Goal: Check status

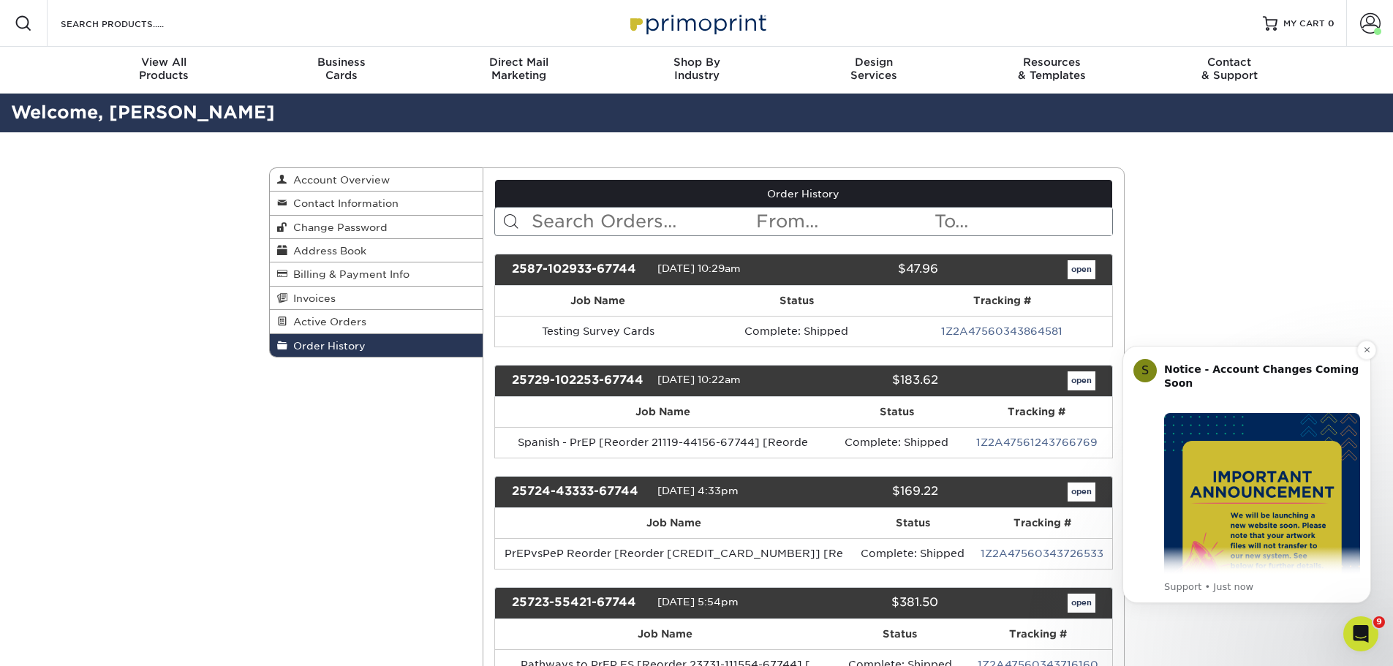
scroll to position [146, 0]
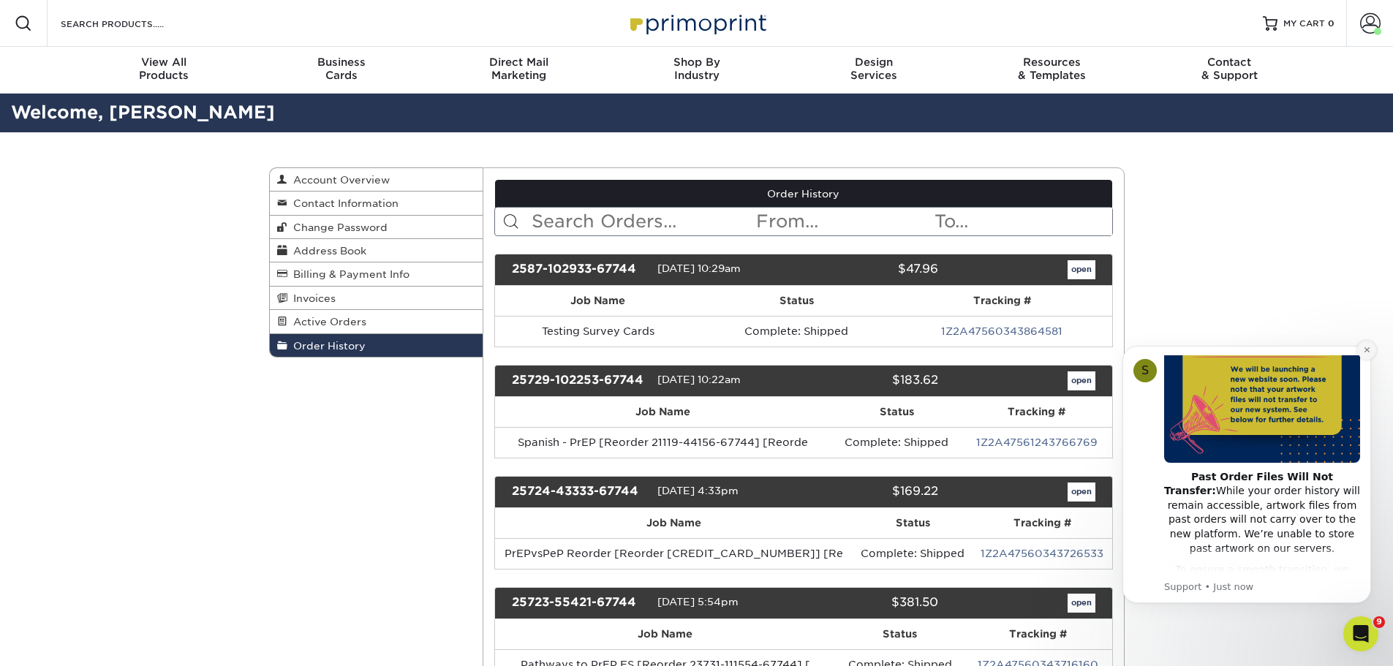
click at [1367, 350] on icon "Dismiss notification" at bounding box center [1366, 349] width 5 height 5
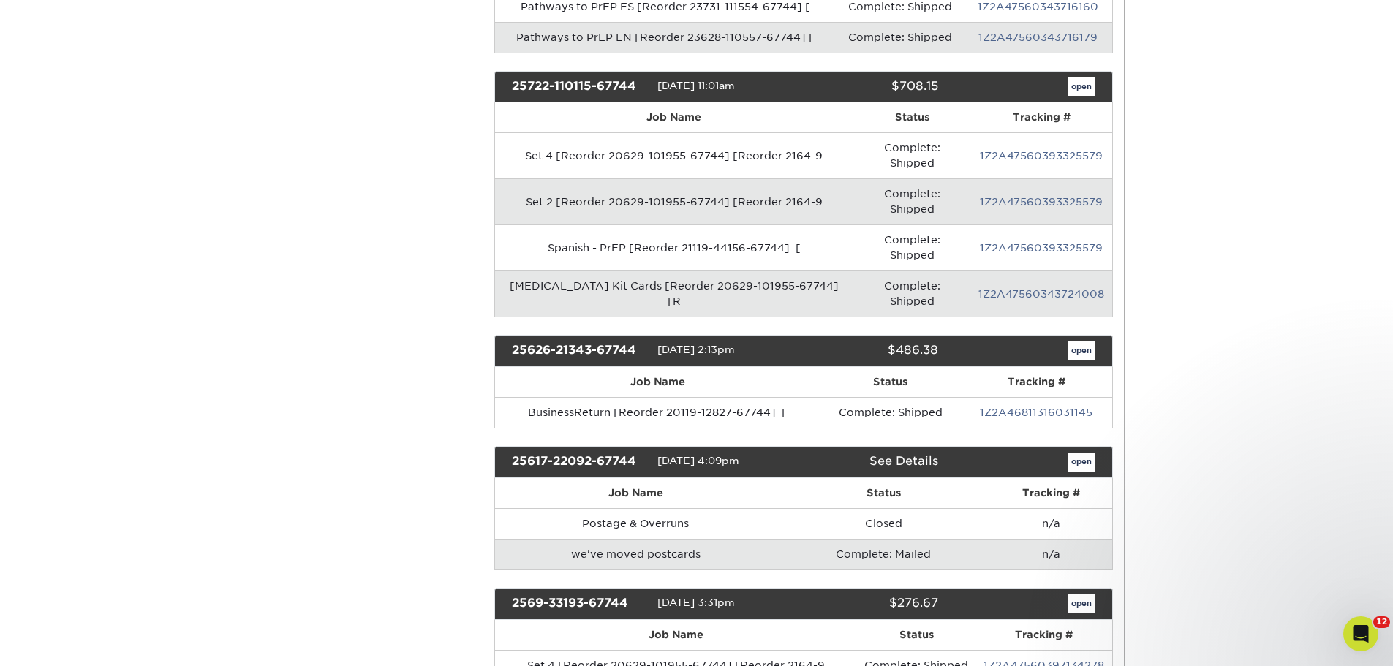
scroll to position [878, 0]
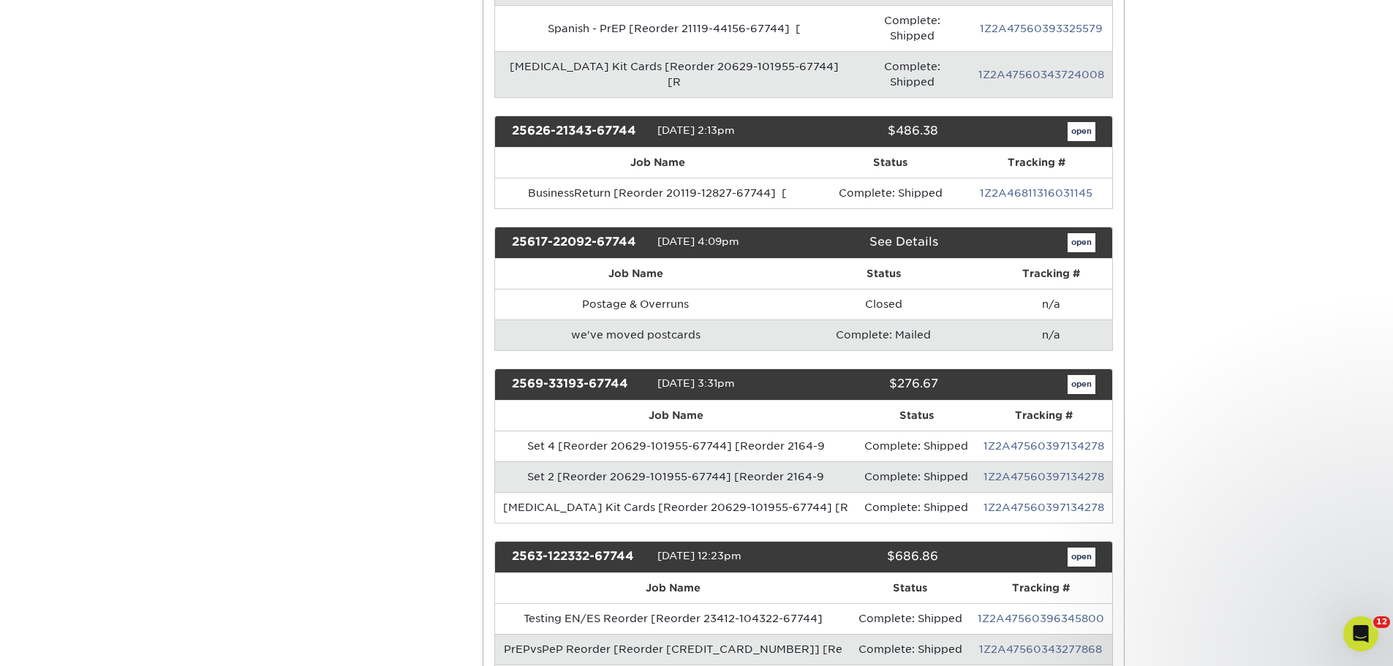
click at [668, 320] on td "we've moved postcards" at bounding box center [636, 335] width 282 height 31
click at [1075, 233] on link "open" at bounding box center [1082, 242] width 28 height 19
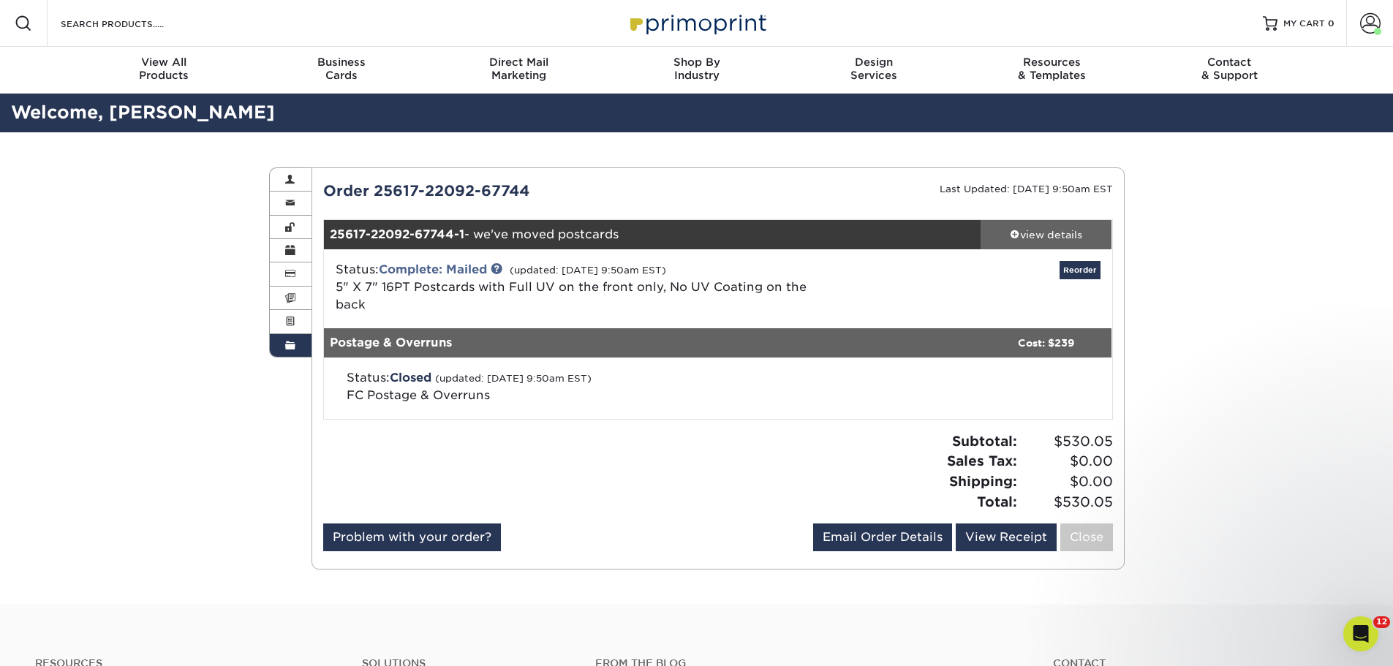
click at [1059, 237] on div "view details" at bounding box center [1047, 234] width 132 height 15
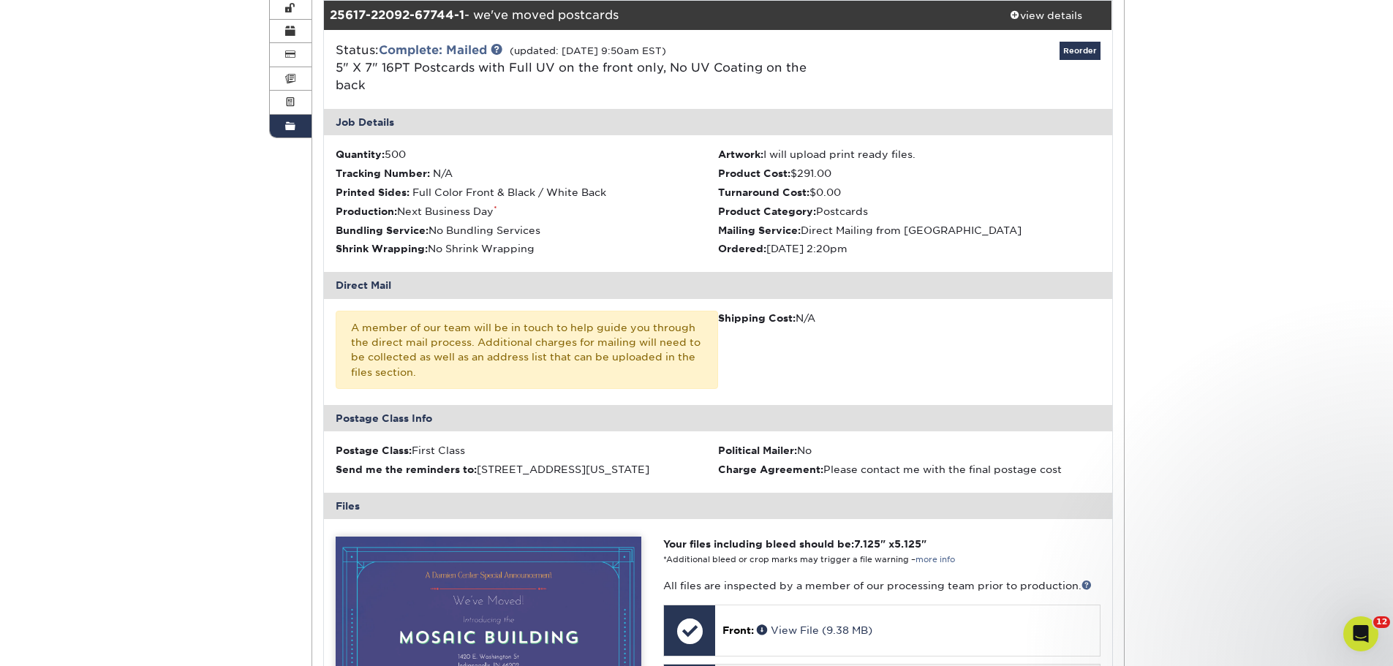
scroll to position [512, 0]
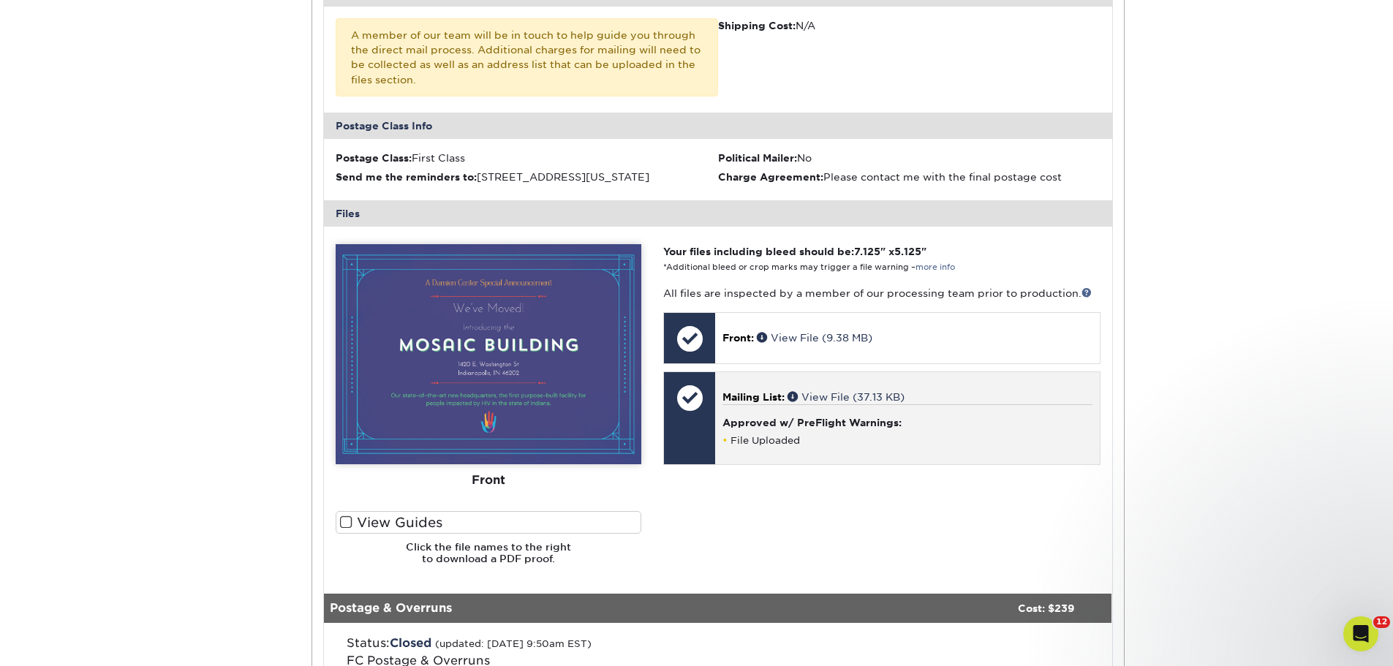
click at [788, 417] on h4 "Approved w/ PreFlight Warnings:" at bounding box center [907, 423] width 369 height 12
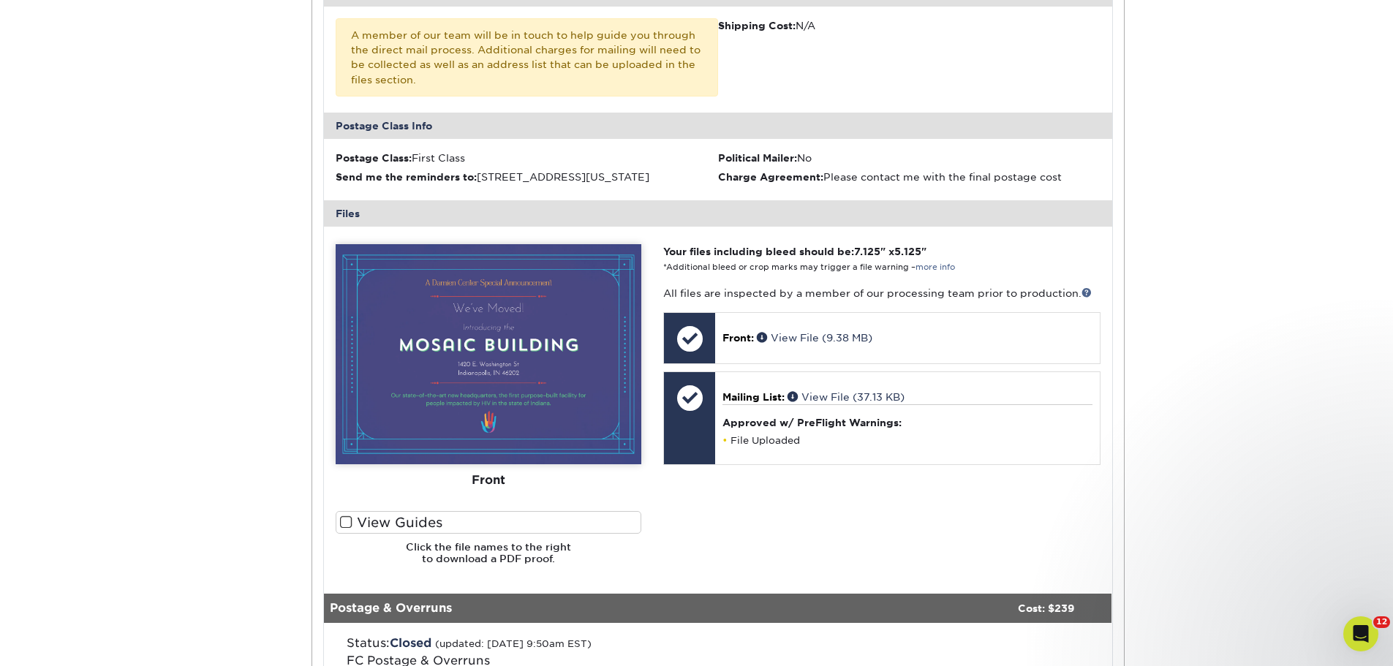
click at [578, 393] on img at bounding box center [489, 354] width 306 height 220
click at [657, 477] on div "Your files including bleed should be: 7.125 " x 5.125 " *Additional bleed or cr…" at bounding box center [881, 410] width 459 height 332
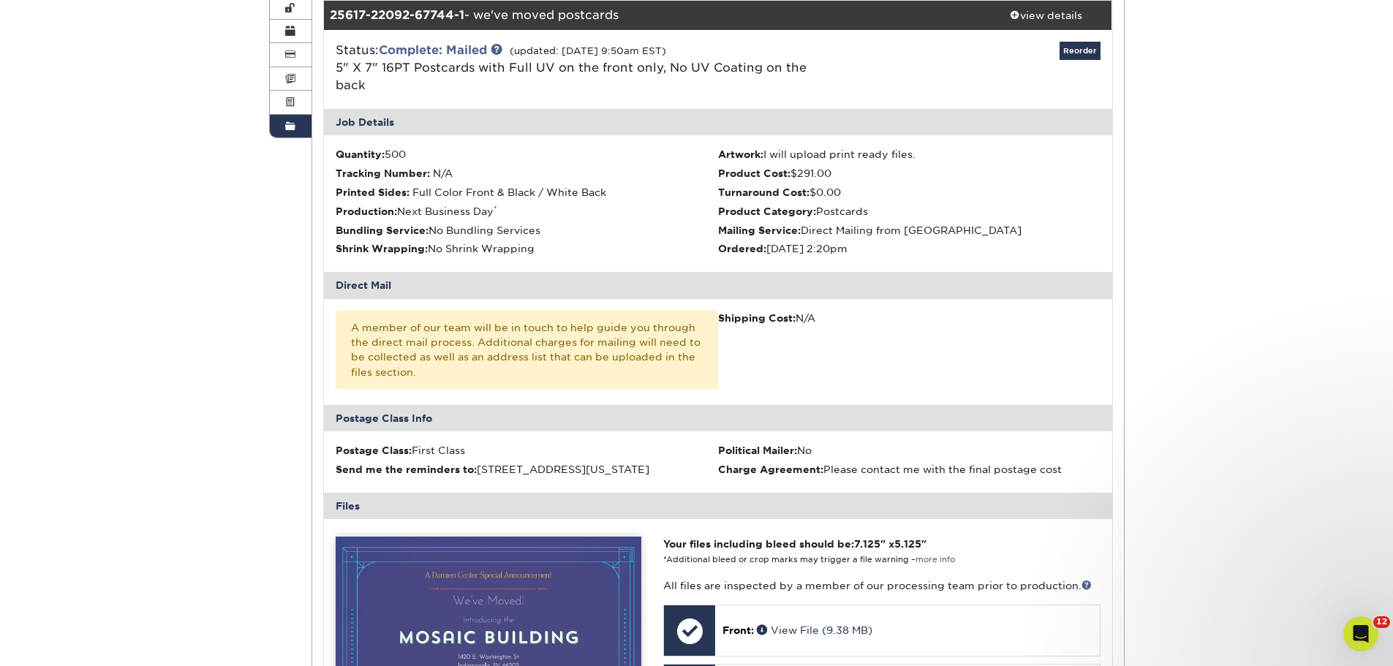
scroll to position [73, 0]
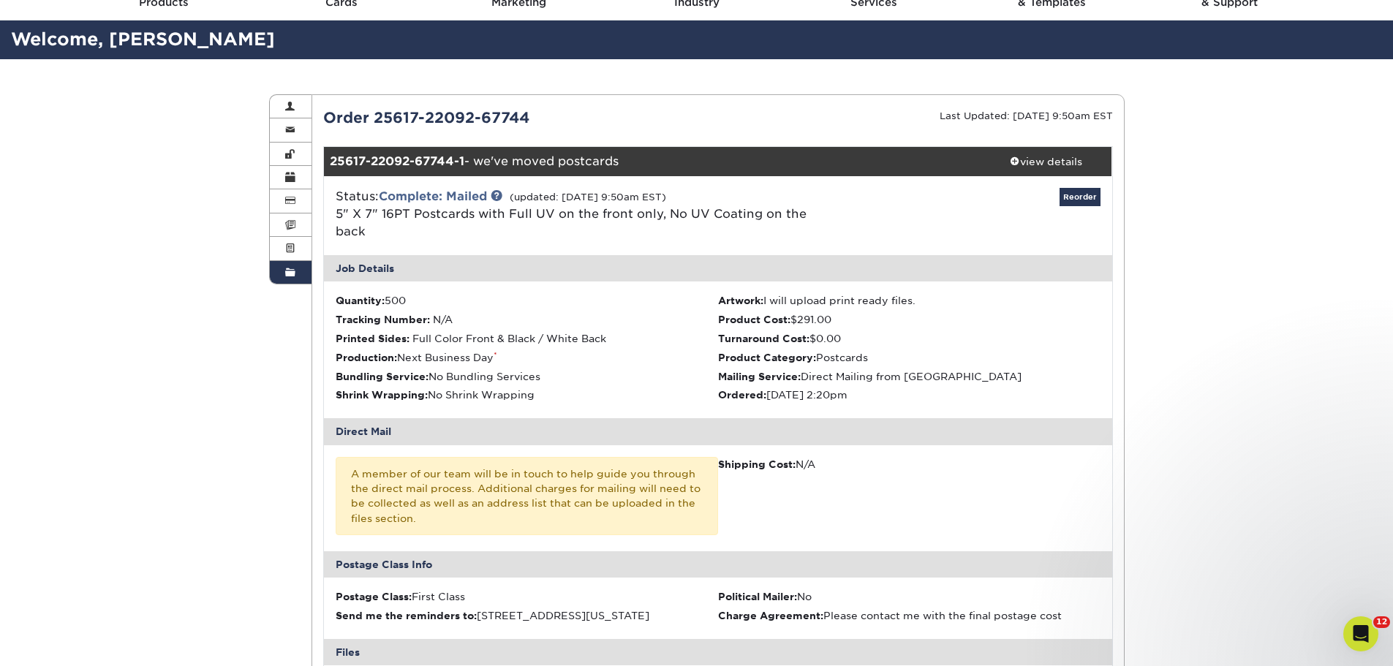
click at [419, 111] on div "Order 25617-22092-67744" at bounding box center [515, 118] width 406 height 22
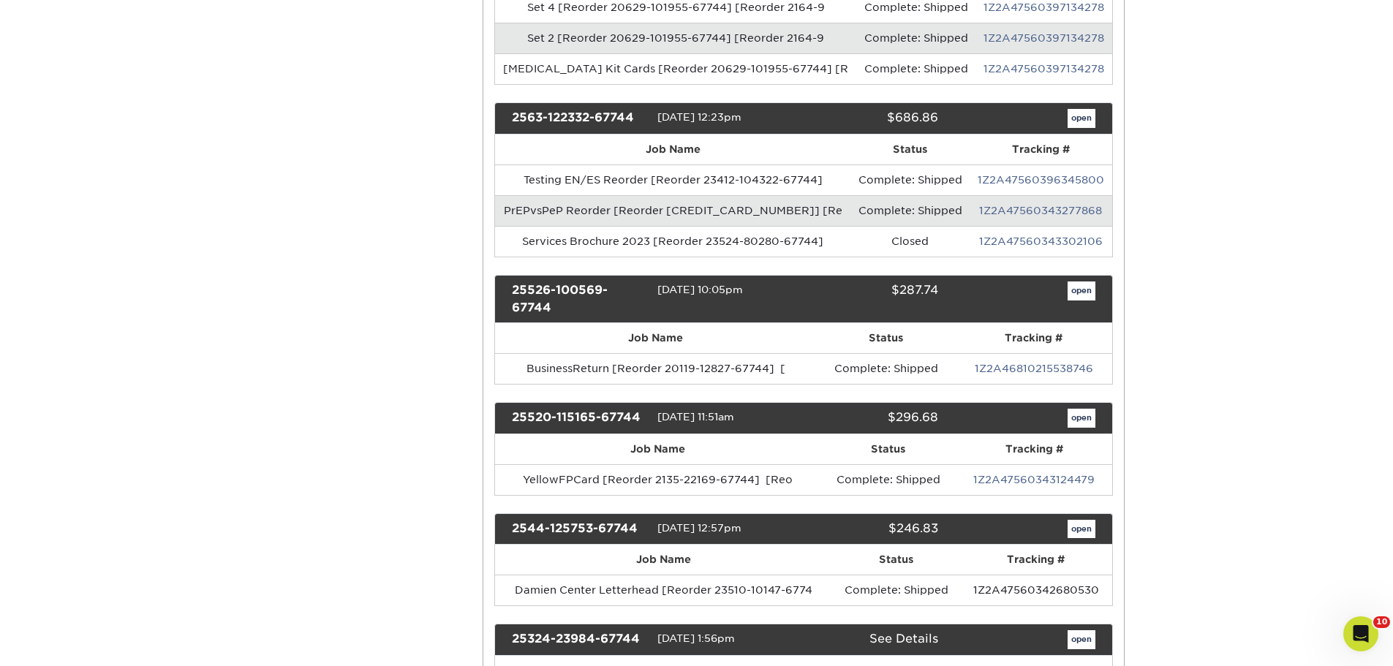
scroll to position [1609, 0]
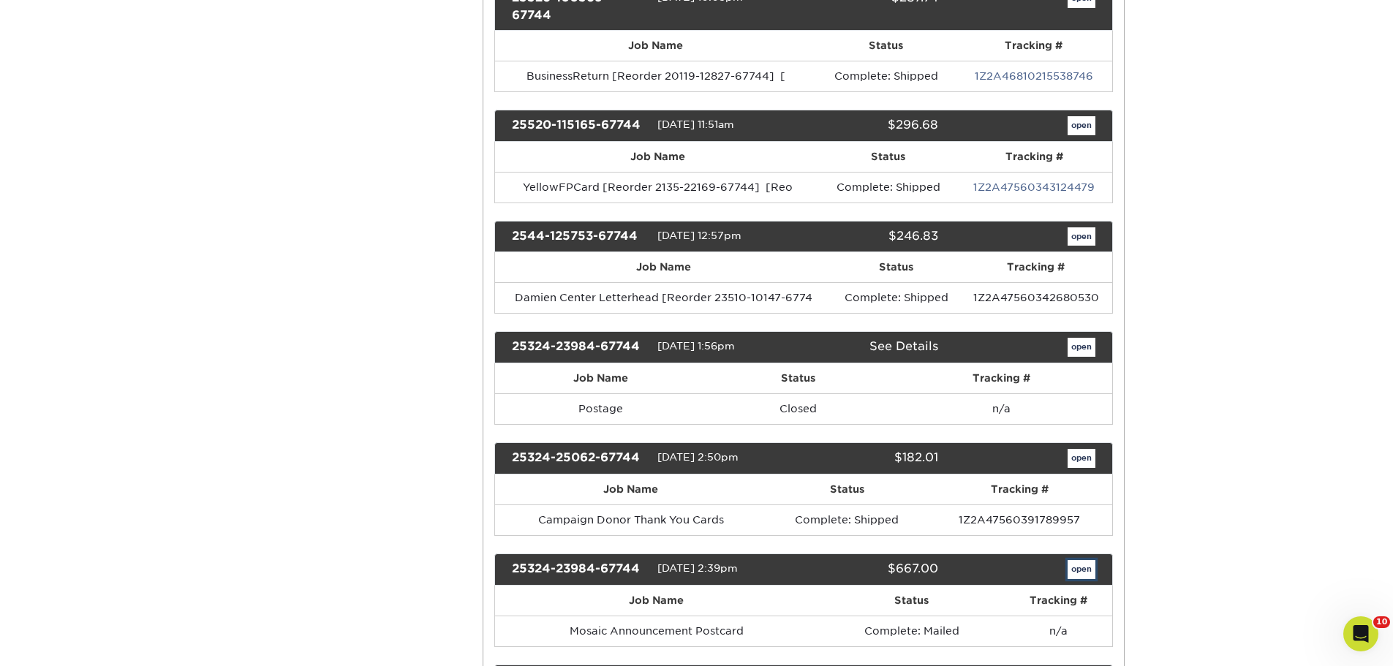
click at [1079, 560] on link "open" at bounding box center [1082, 569] width 28 height 19
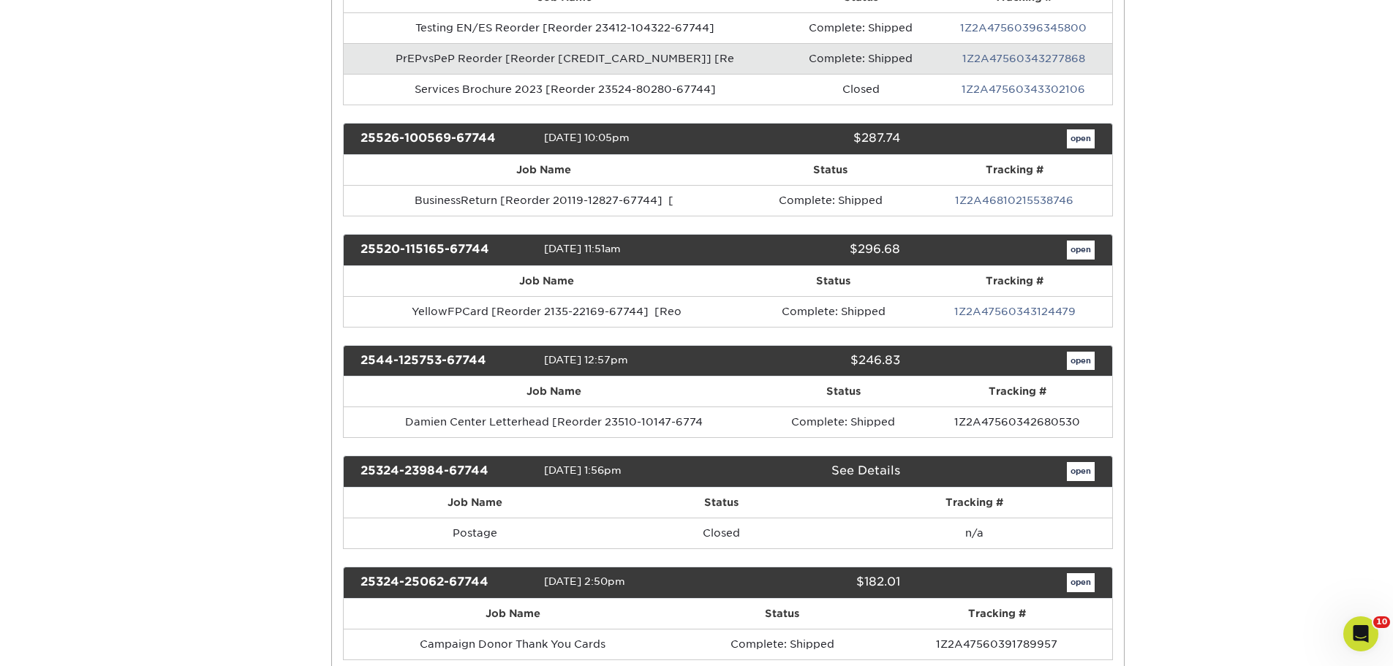
scroll to position [0, 0]
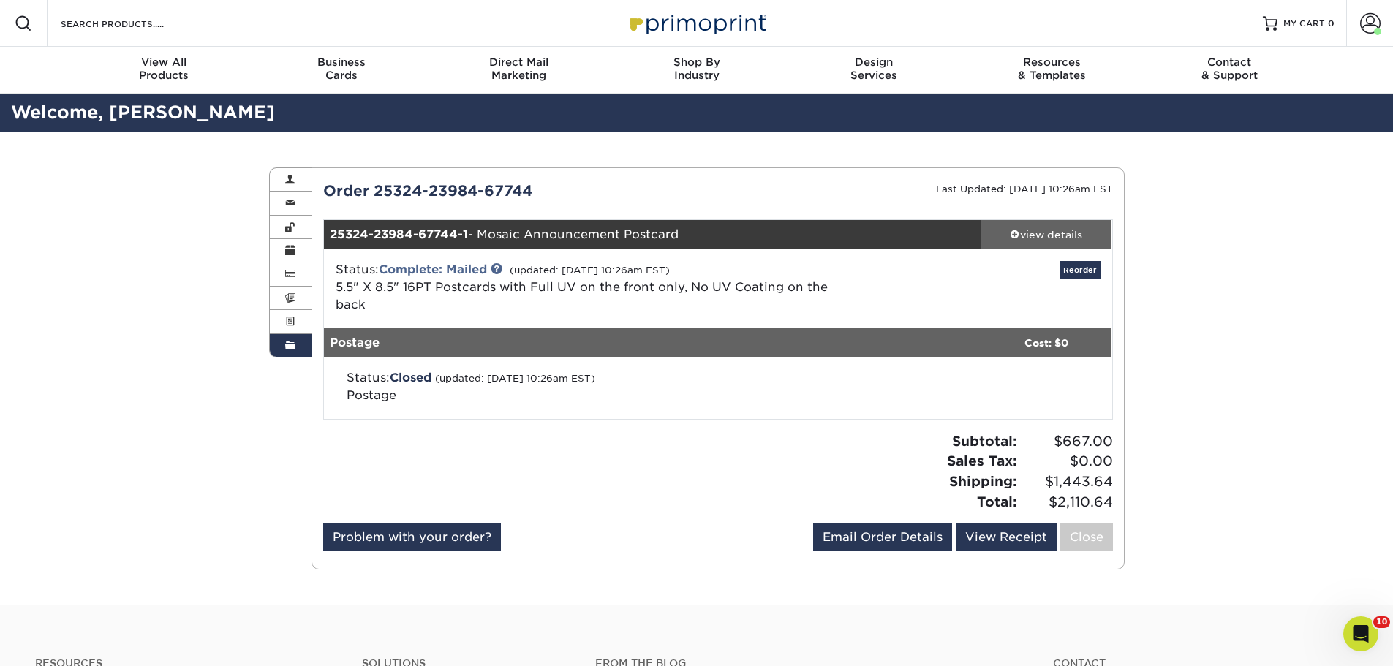
click at [1054, 240] on div "view details" at bounding box center [1047, 234] width 132 height 15
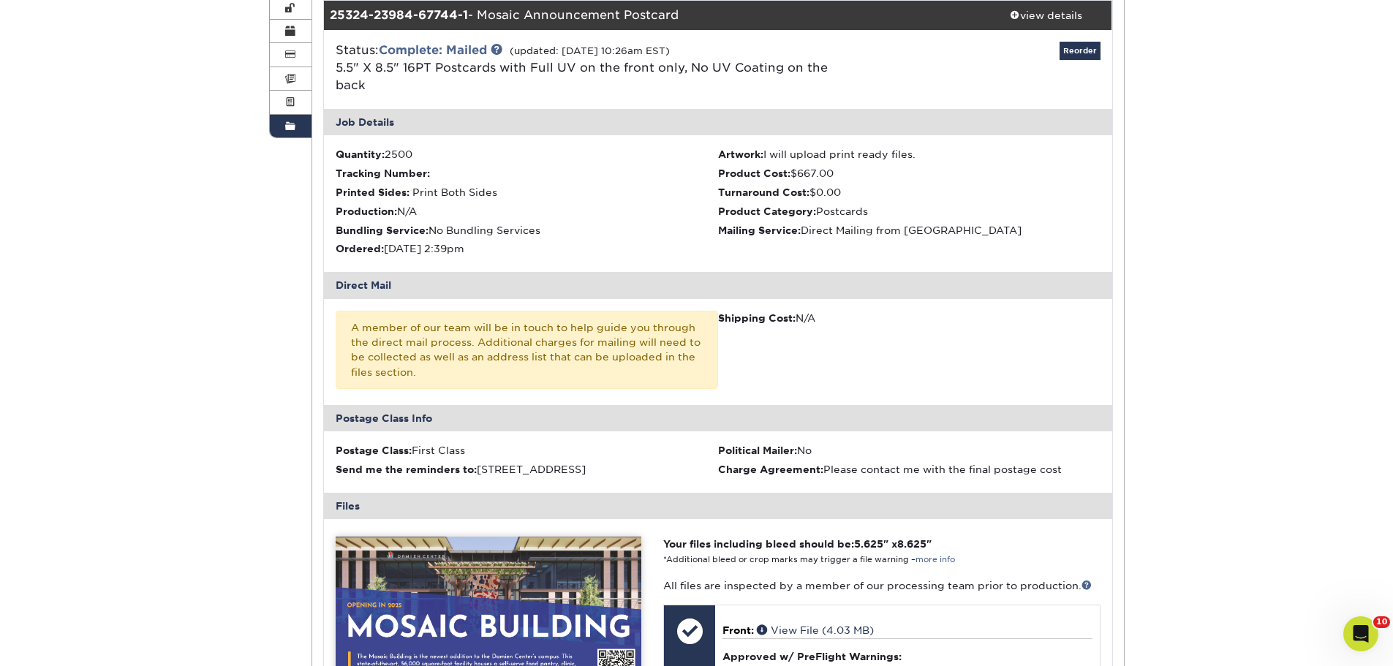
scroll to position [512, 0]
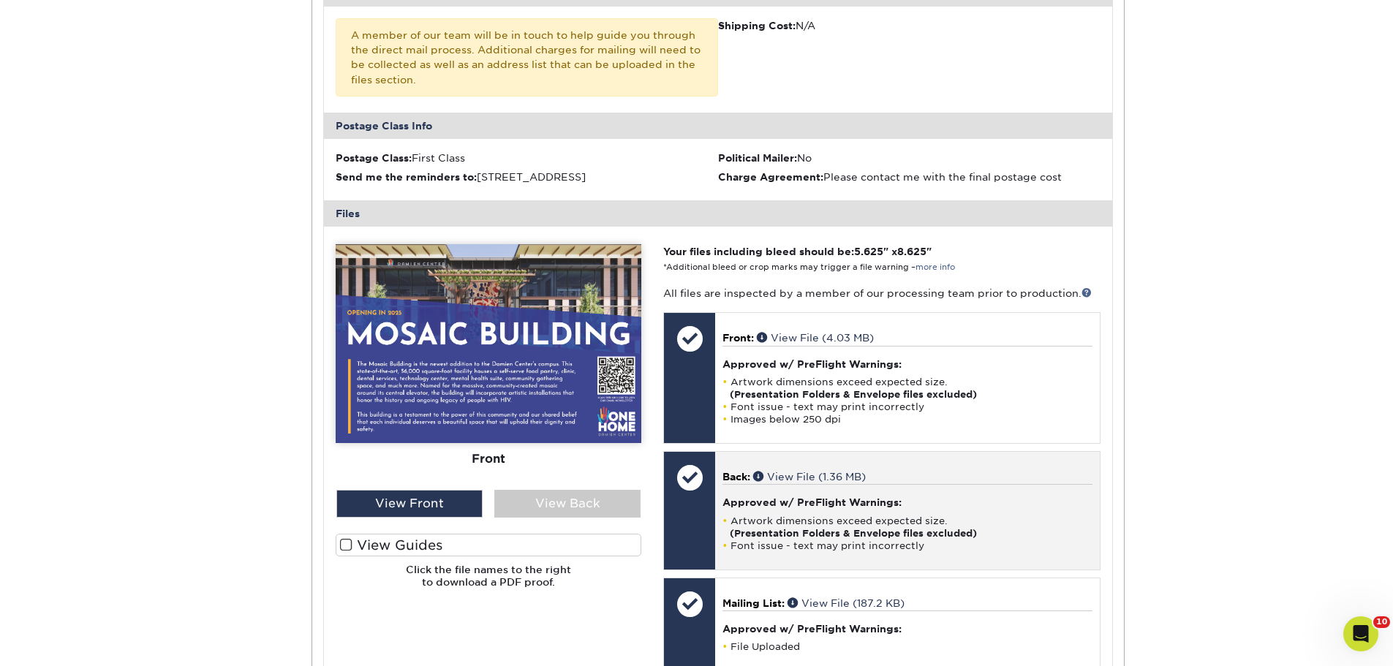
click at [951, 482] on p "Back: View File (1.36 MB)" at bounding box center [907, 476] width 369 height 15
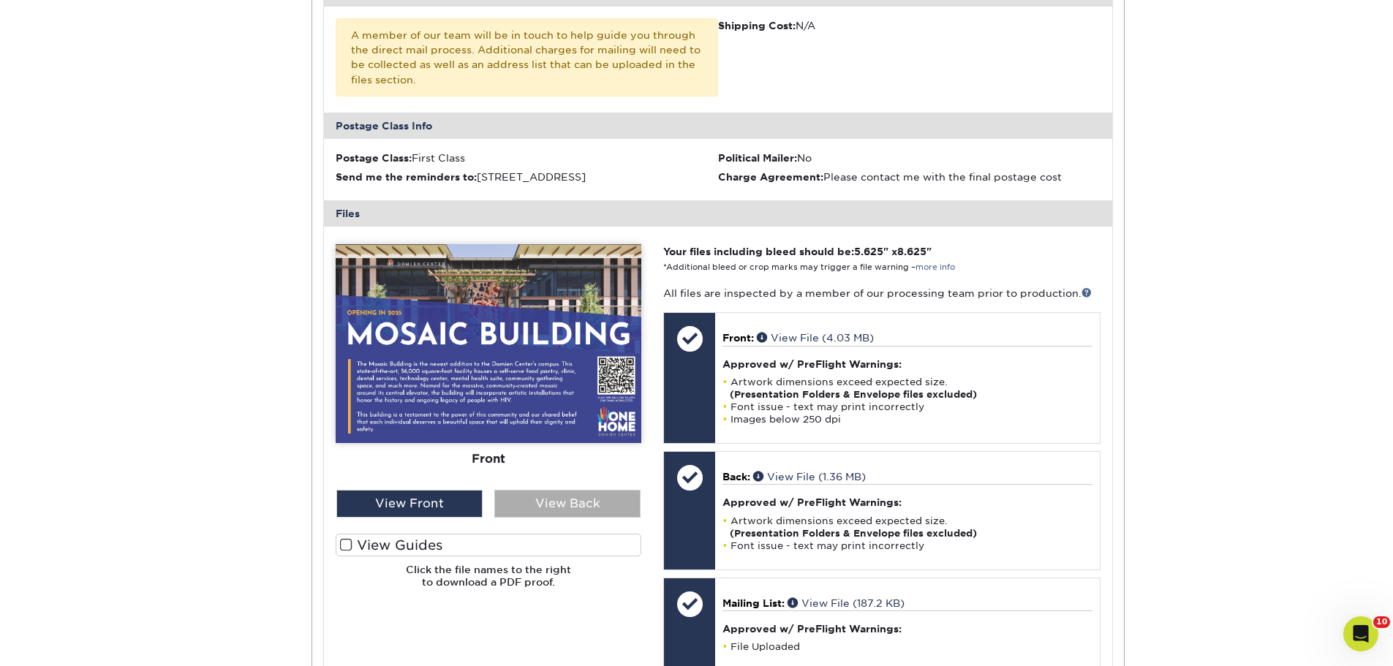
click at [579, 497] on div "View Back" at bounding box center [567, 504] width 146 height 28
